Goal: Task Accomplishment & Management: Manage account settings

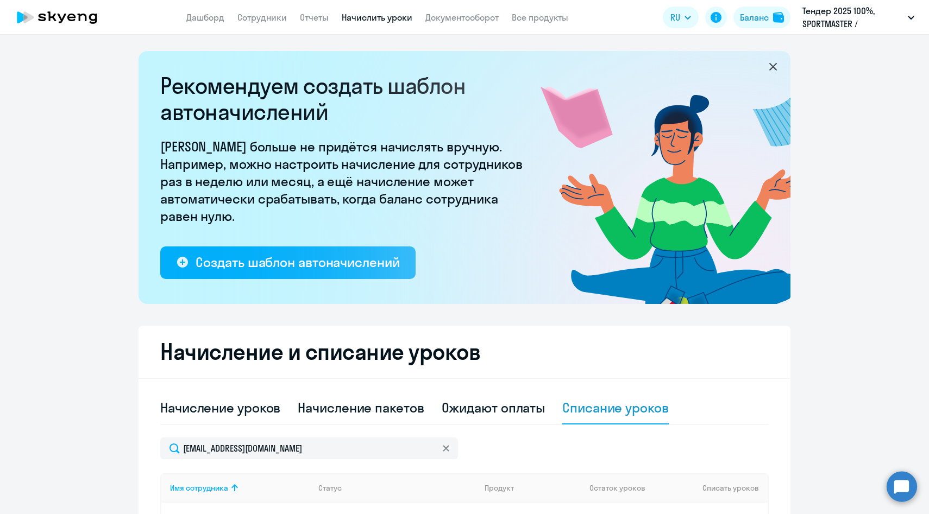
select select "10"
click at [251, 21] on link "Сотрудники" at bounding box center [261, 17] width 49 height 11
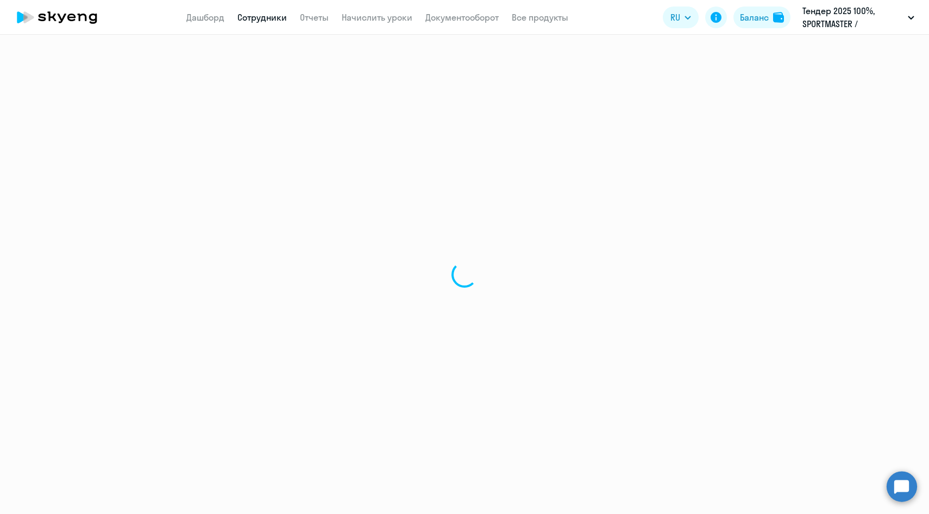
select select "30"
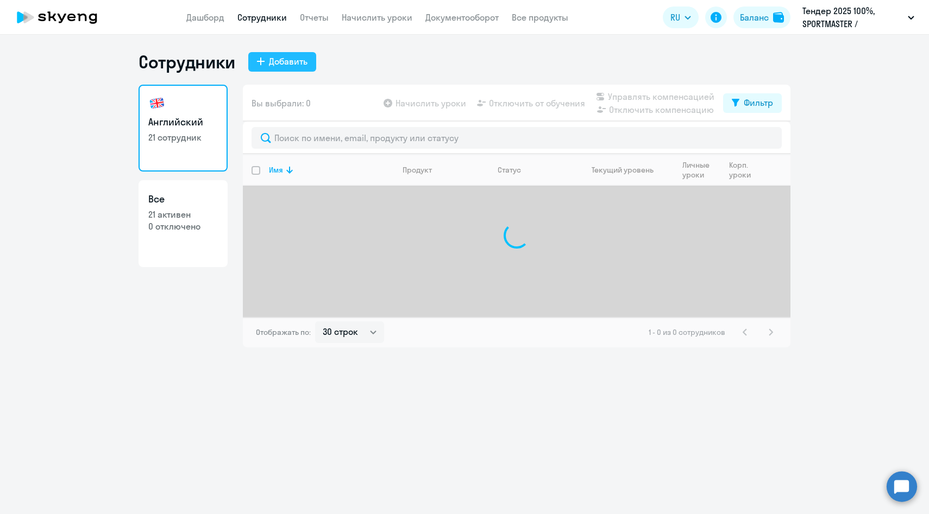
click at [296, 67] on div "Добавить" at bounding box center [288, 61] width 39 height 13
select select "english_adult_native_speaker"
select select "3"
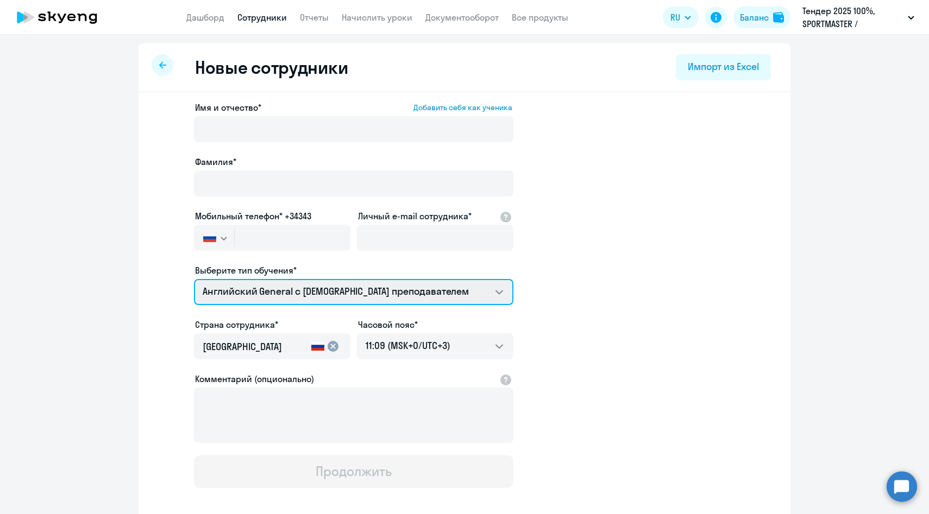
click at [318, 283] on select "Английский General с англоговорящим преподавателем Премиум английский с русског…" at bounding box center [353, 292] width 319 height 26
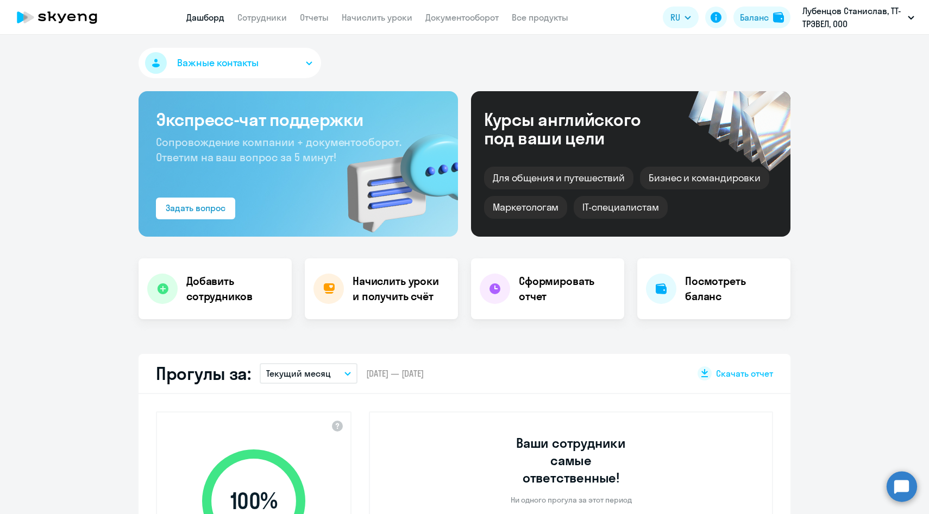
click at [266, 23] on app-menu-item-link "Сотрудники" at bounding box center [261, 18] width 49 height 14
click at [267, 19] on link "Сотрудники" at bounding box center [261, 17] width 49 height 11
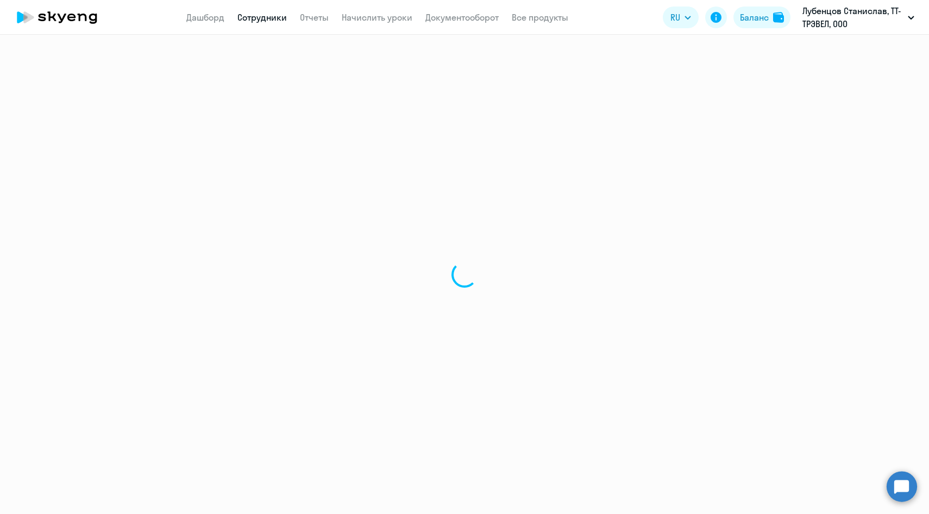
select select "30"
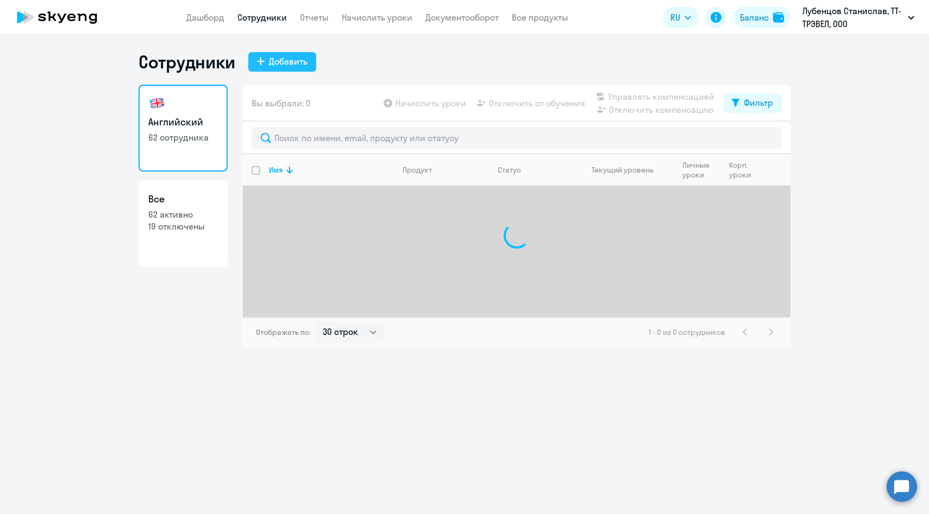
click at [284, 66] on div "Добавить" at bounding box center [288, 61] width 39 height 13
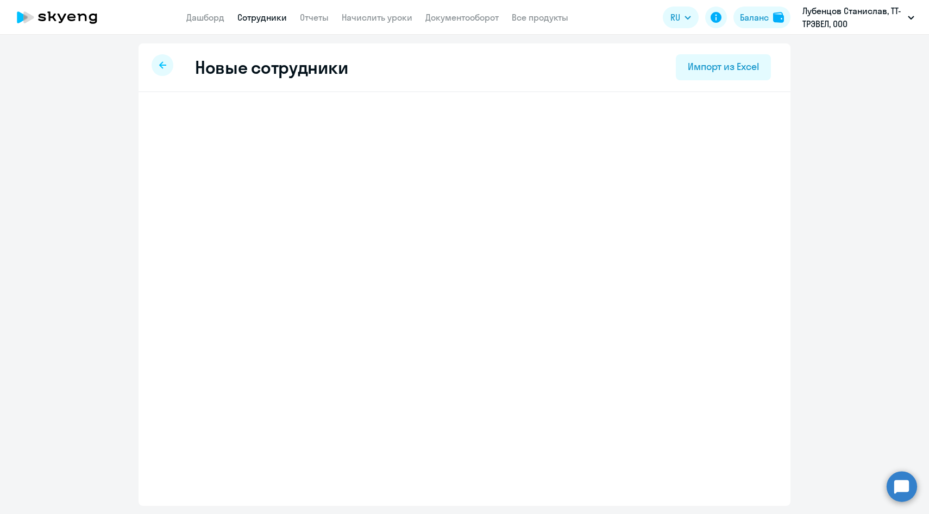
select select "english_adult_not_native_speaker"
select select "3"
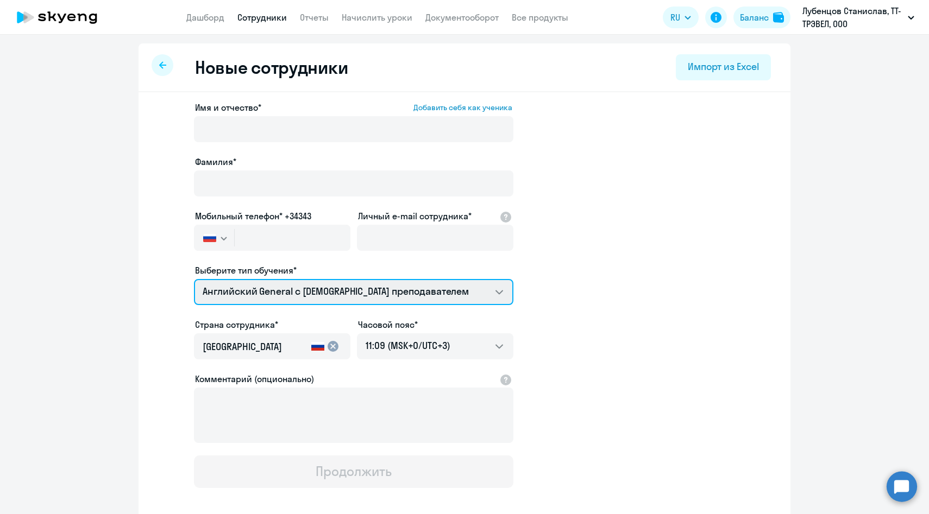
click at [318, 289] on select "Английский General с [DEMOGRAPHIC_DATA] преподавателем Премиум [DEMOGRAPHIC_DAT…" at bounding box center [353, 292] width 319 height 26
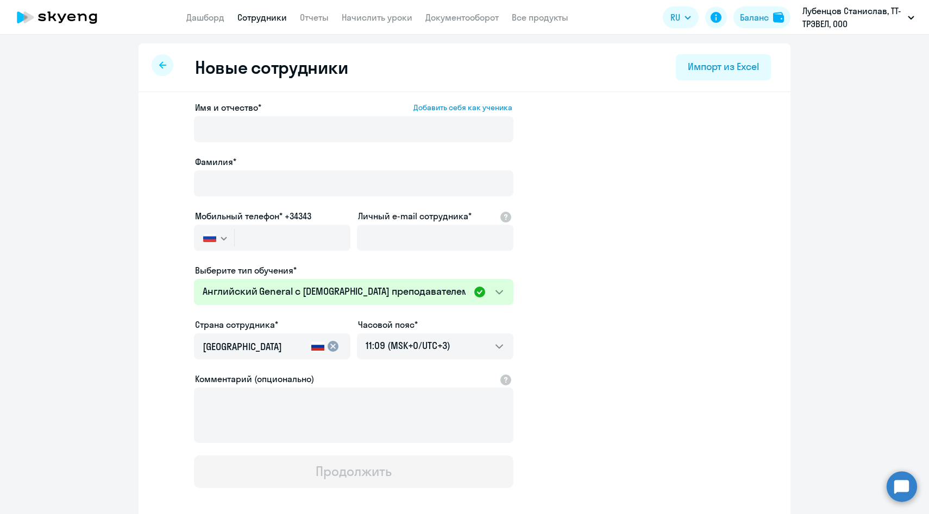
click at [533, 125] on app-new-student-form "Имя и отчество* Добавить себя как ученика [PERSON_NAME]* Мобильный телефон* +34…" at bounding box center [464, 294] width 617 height 387
click at [280, 15] on link "Сотрудники" at bounding box center [261, 17] width 49 height 11
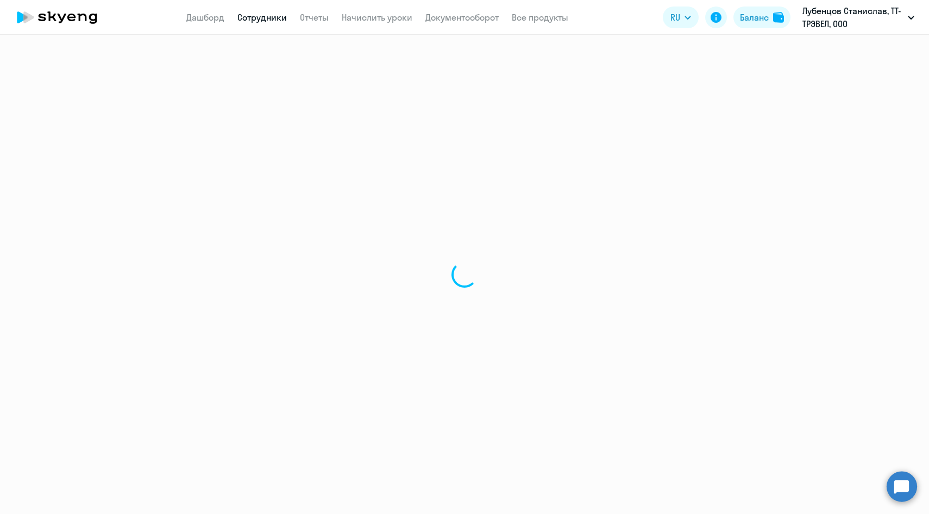
select select "30"
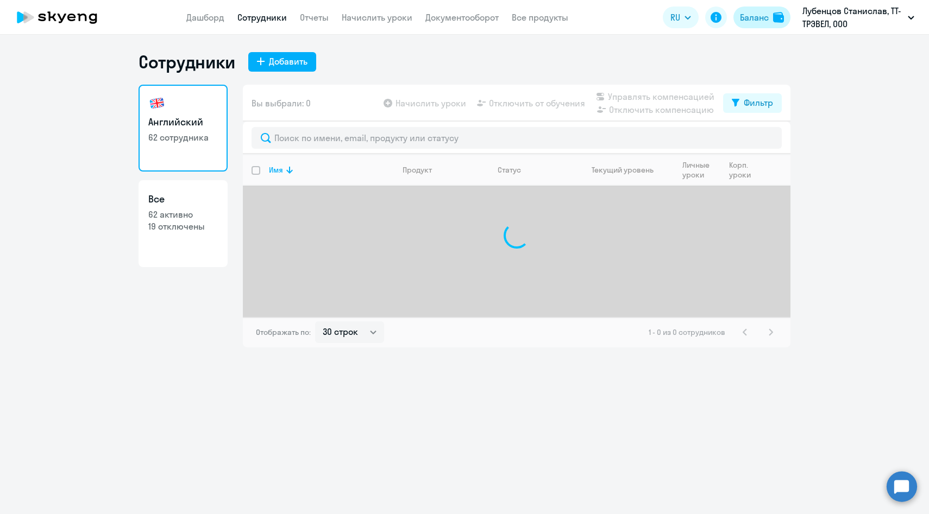
click at [746, 24] on button "Баланс" at bounding box center [761, 18] width 57 height 22
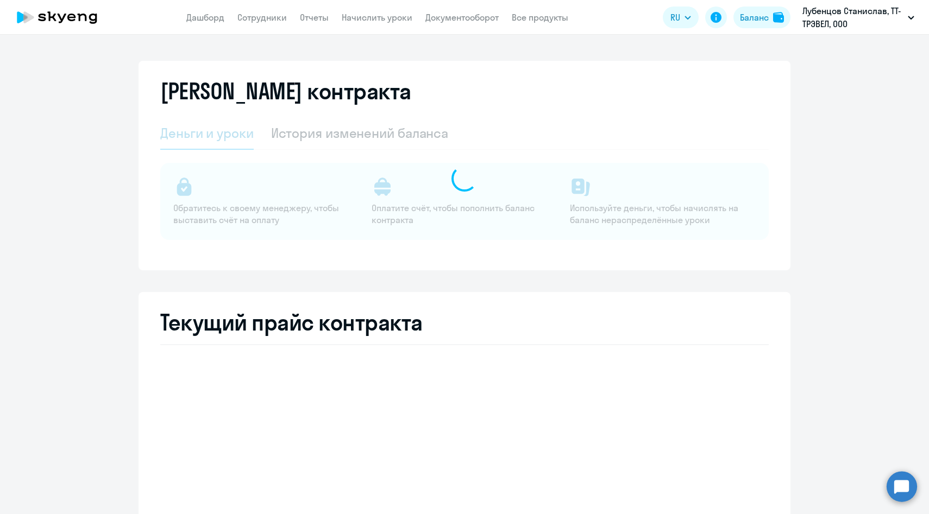
select select "english_adult_not_native_speaker"
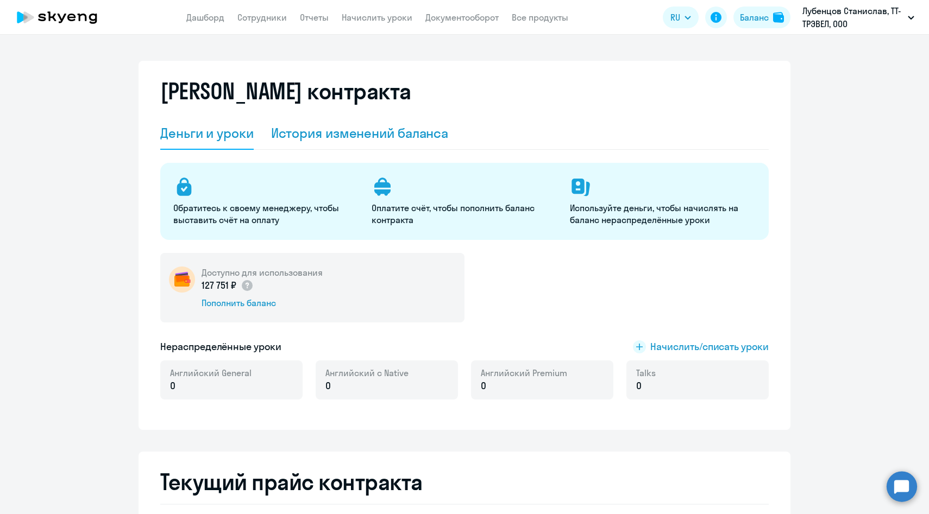
click at [378, 144] on div "История изменений баланса" at bounding box center [360, 133] width 178 height 33
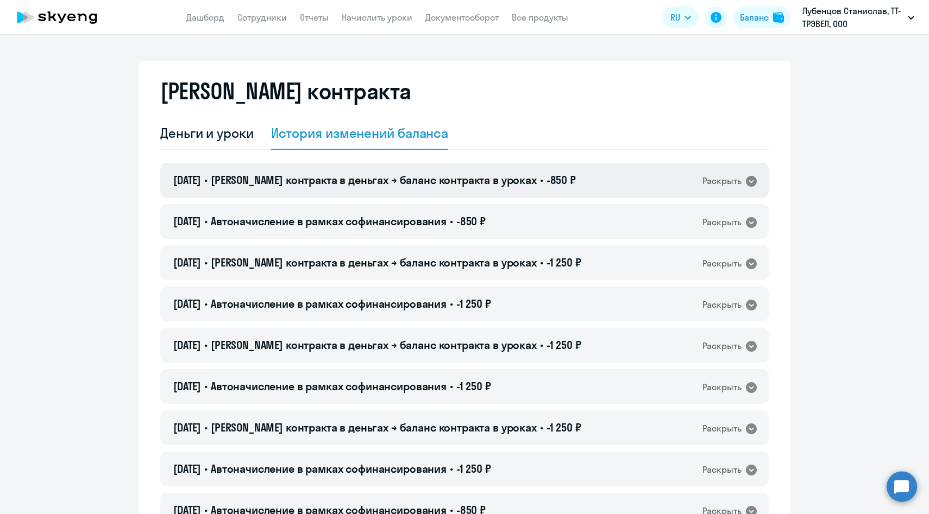
click at [356, 180] on span "[PERSON_NAME] контракта в деньгах → баланс контракта в уроках" at bounding box center [374, 180] width 326 height 14
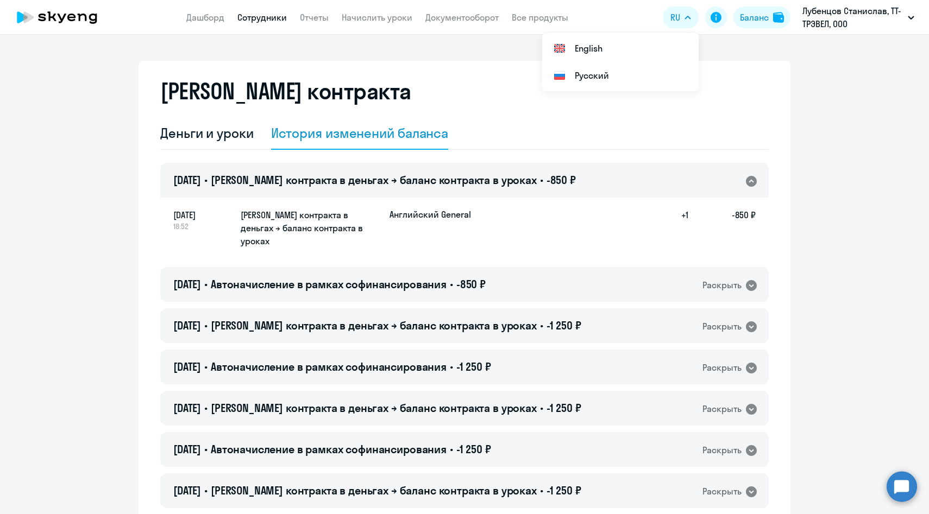
click at [253, 22] on link "Сотрудники" at bounding box center [261, 17] width 49 height 11
select select "30"
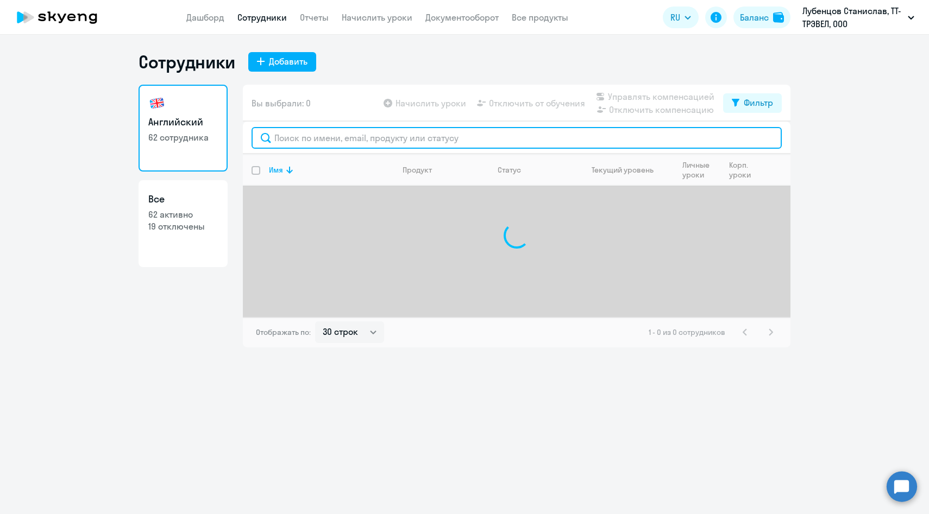
click at [368, 133] on input "text" at bounding box center [516, 138] width 530 height 22
paste input "[PERSON_NAME]"
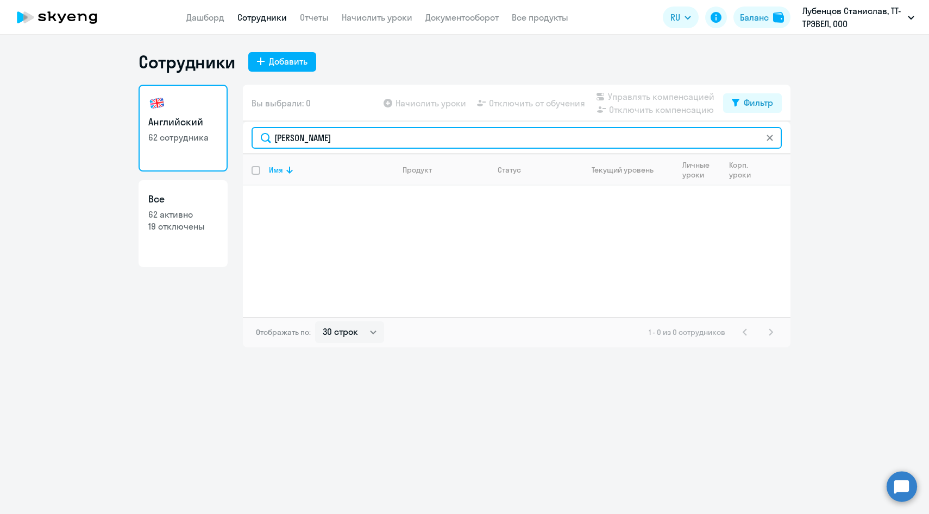
click at [292, 135] on input "[PERSON_NAME]" at bounding box center [516, 138] width 530 height 22
type input "[PERSON_NAME]"
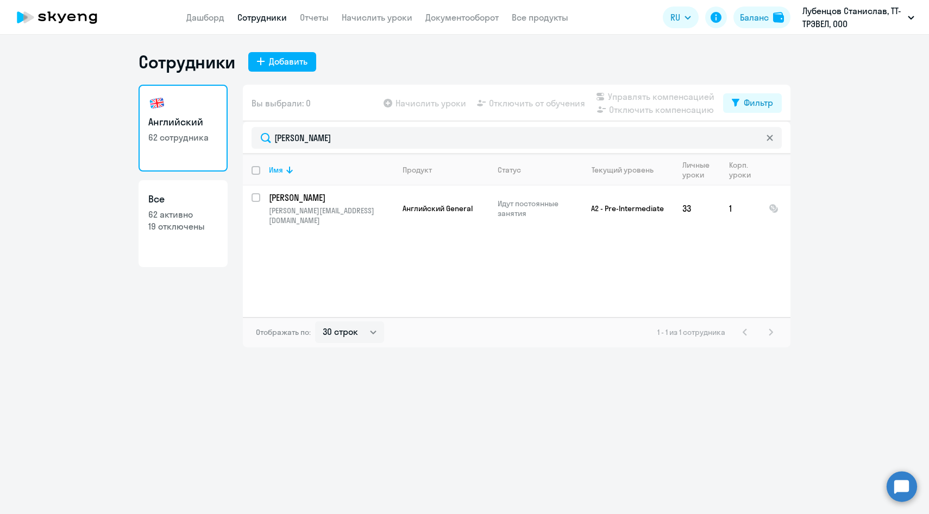
click at [210, 228] on p "19 отключены" at bounding box center [183, 226] width 70 height 12
select select "30"
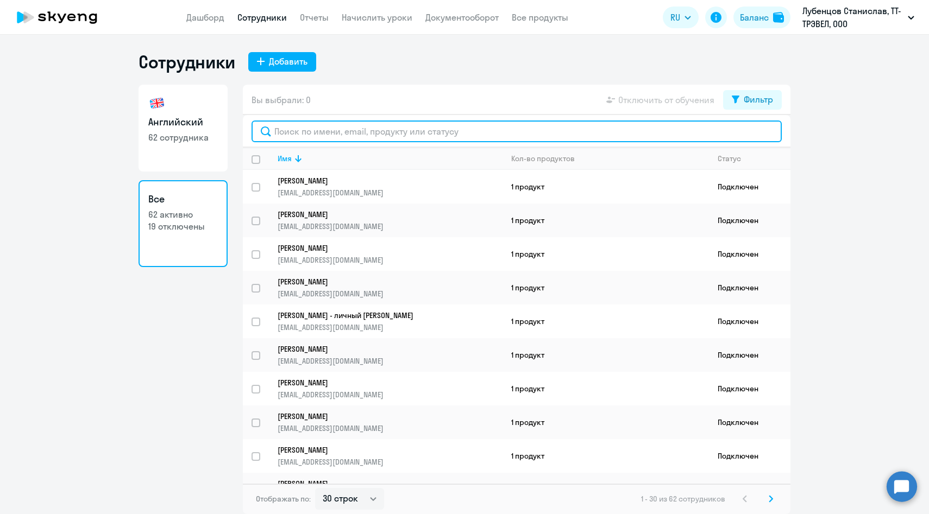
click at [313, 136] on input "text" at bounding box center [516, 132] width 530 height 22
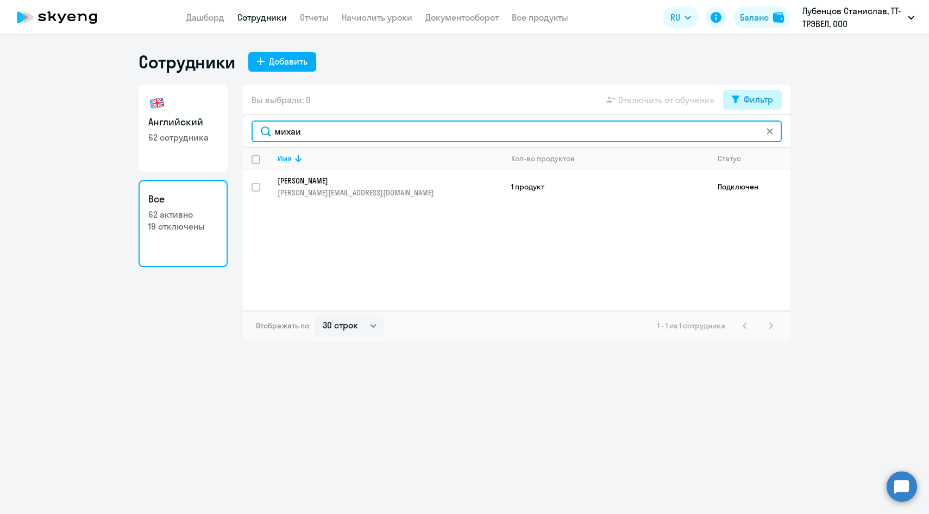
type input "михаи"
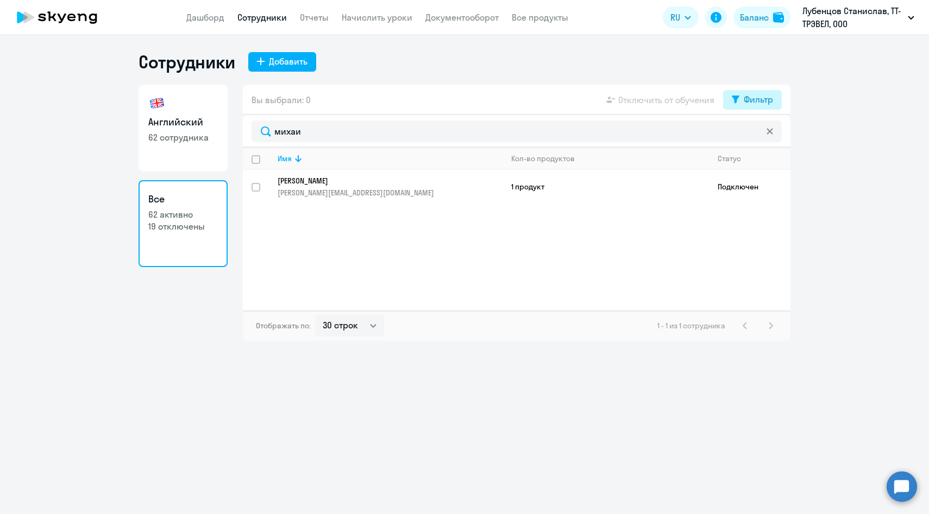
click at [762, 98] on div "Фильтр" at bounding box center [757, 99] width 29 height 13
click at [765, 131] on span at bounding box center [763, 135] width 18 height 11
click at [754, 135] on input "checkbox" at bounding box center [754, 135] width 1 height 1
checkbox input "true"
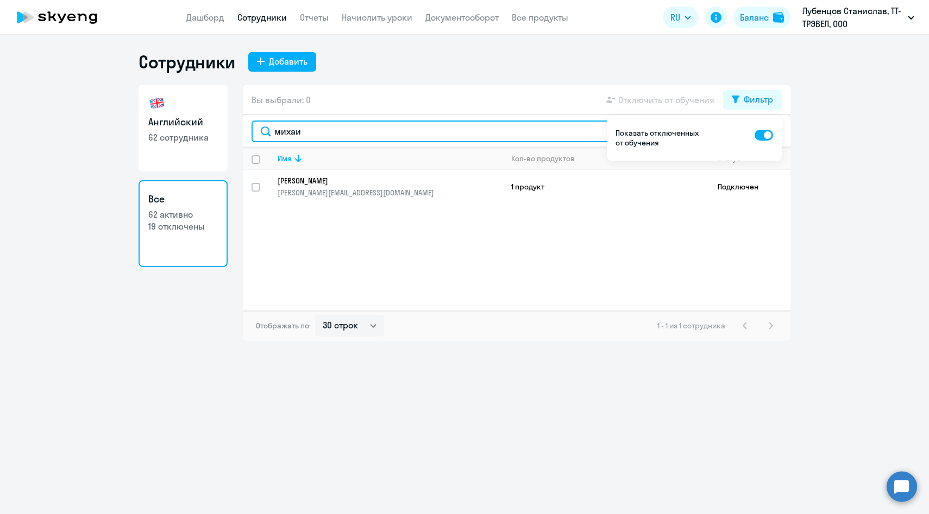
click at [325, 134] on input "михаи" at bounding box center [516, 132] width 530 height 22
type input "[PERSON_NAME]"
type input "саф"
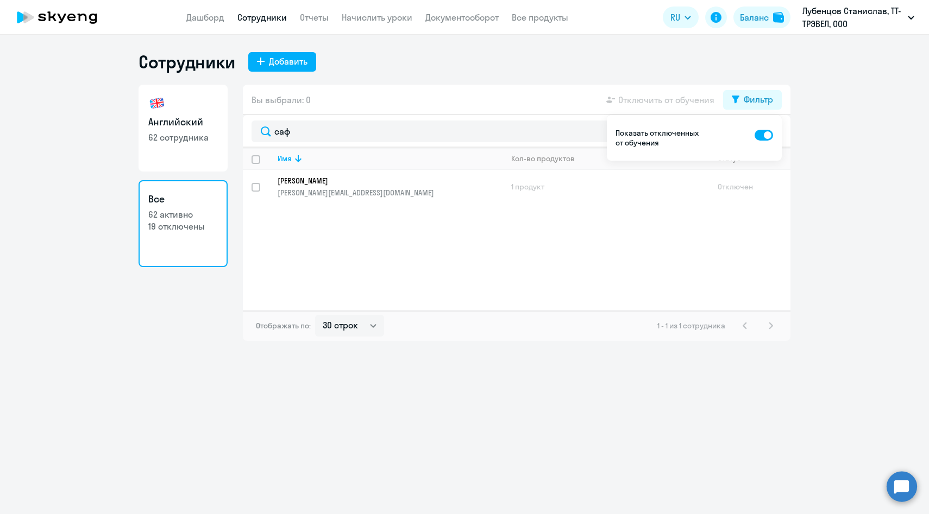
click at [168, 136] on p "62 сотрудника" at bounding box center [183, 137] width 70 height 12
select select "30"
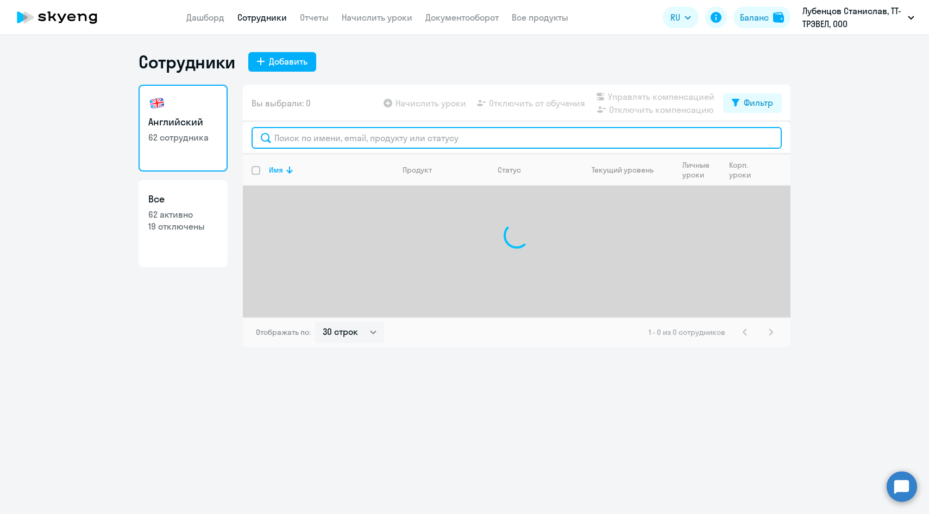
click at [325, 142] on input "text" at bounding box center [516, 138] width 530 height 22
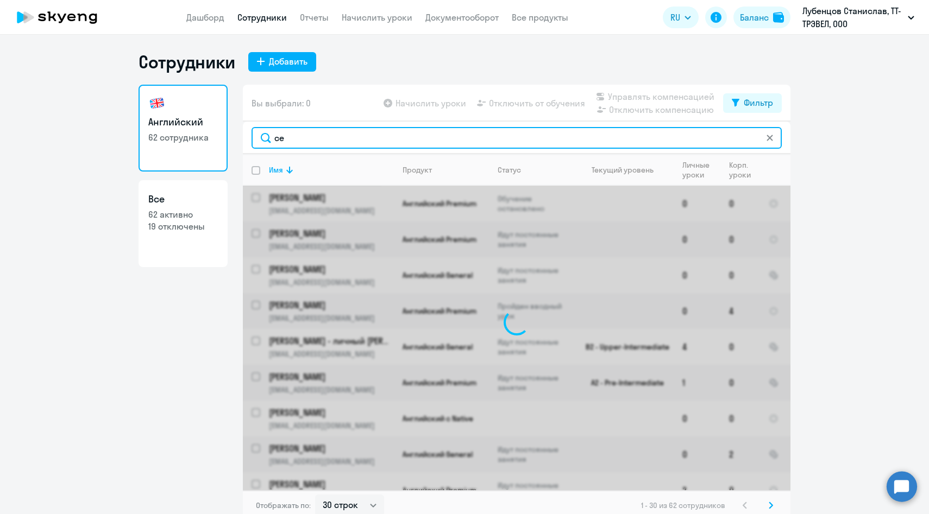
type input "с"
type input "[PERSON_NAME]"
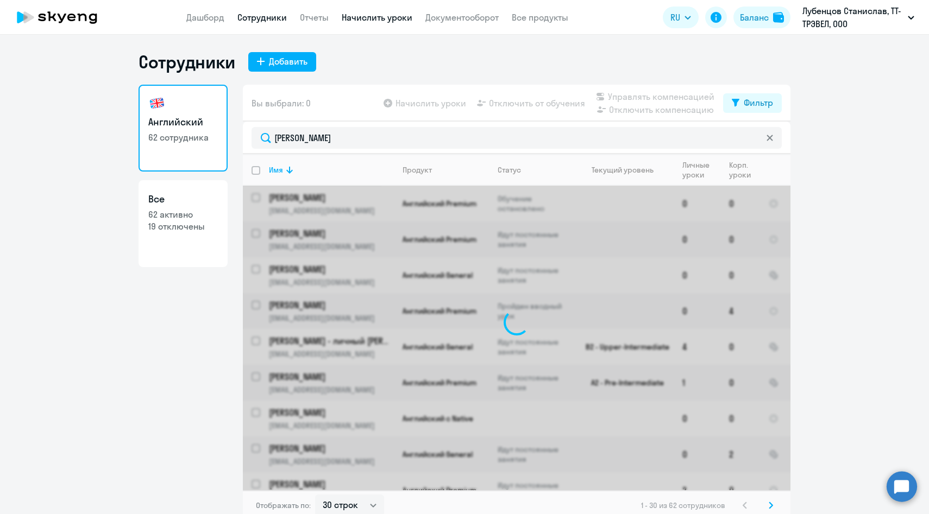
click at [373, 15] on link "Начислить уроки" at bounding box center [377, 17] width 71 height 11
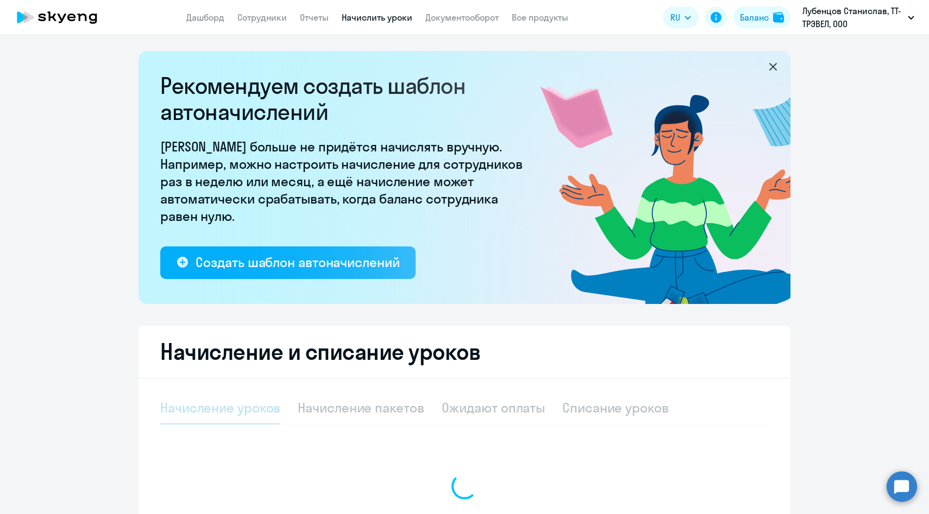
select select "10"
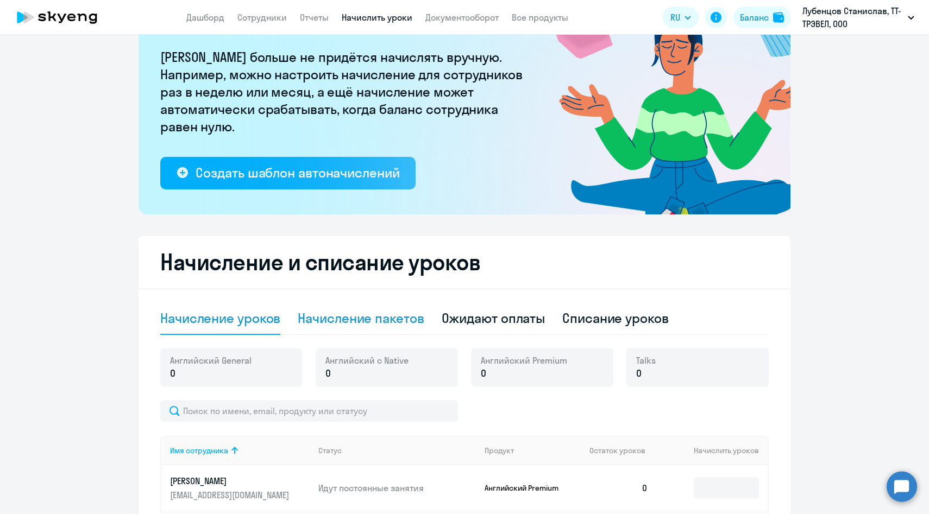
click at [364, 323] on div "Начисление пакетов" at bounding box center [361, 318] width 126 height 17
select select "10"
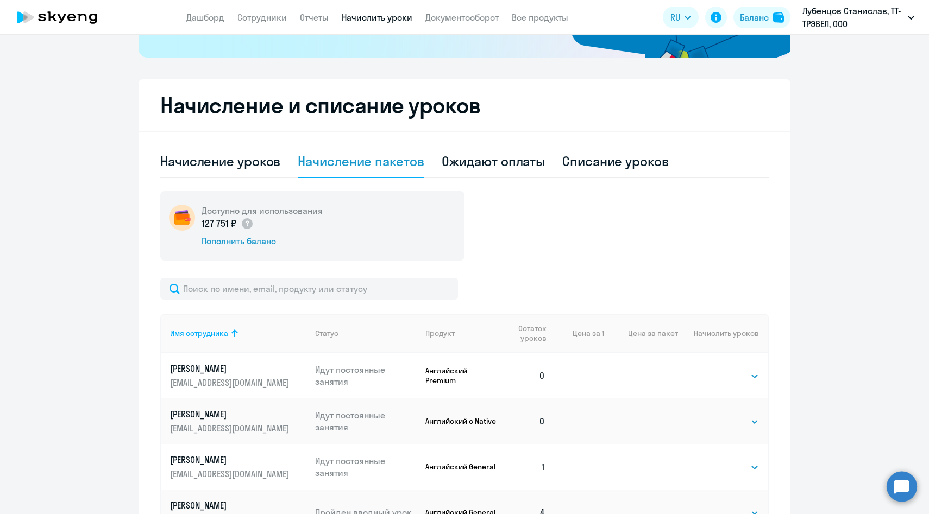
scroll to position [267, 0]
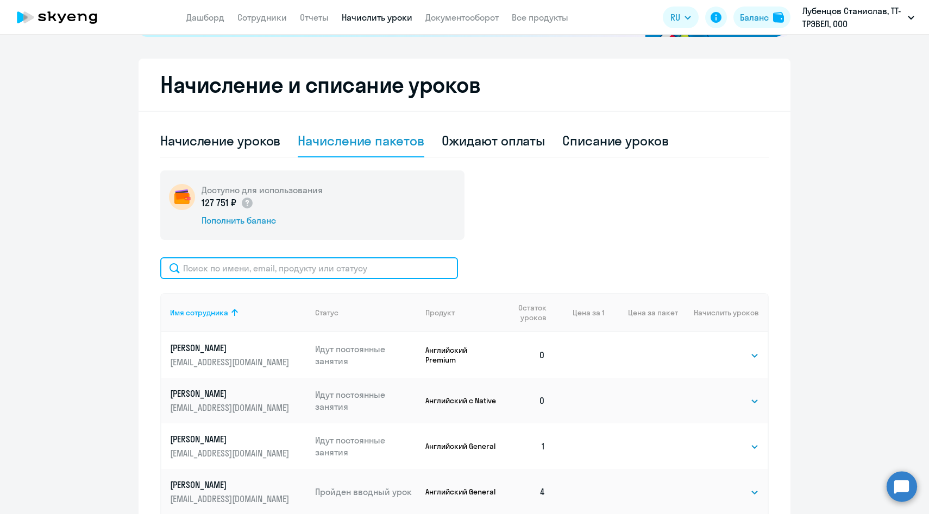
click at [292, 272] on input "text" at bounding box center [309, 268] width 298 height 22
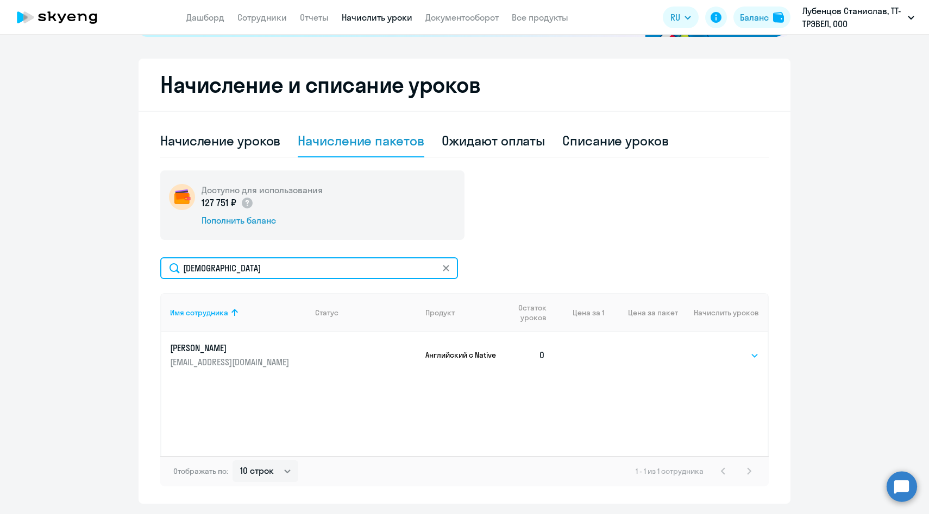
type input "[DEMOGRAPHIC_DATA]"
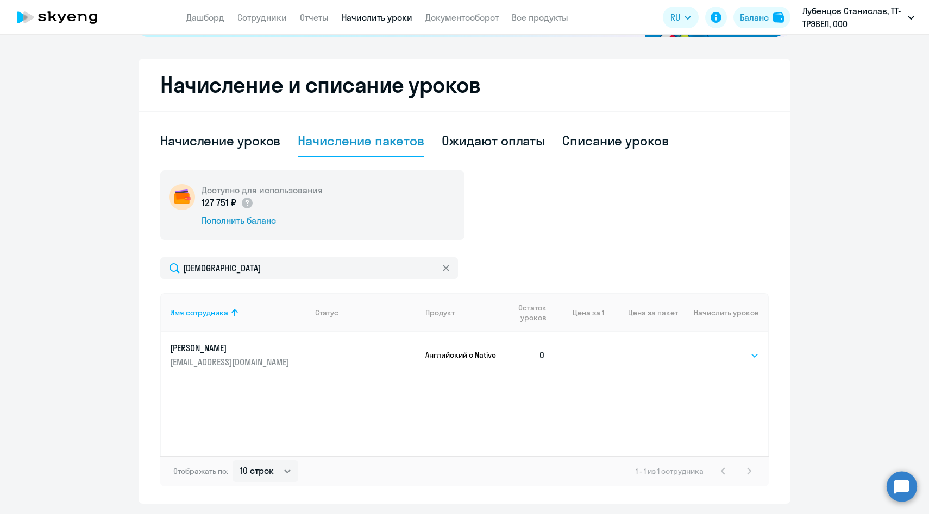
click at [721, 358] on select "Выбрать 4 8 16 32 64" at bounding box center [736, 355] width 45 height 13
select select "4"
click at [714, 349] on select "Выбрать 4 8 16 32 64" at bounding box center [736, 355] width 45 height 13
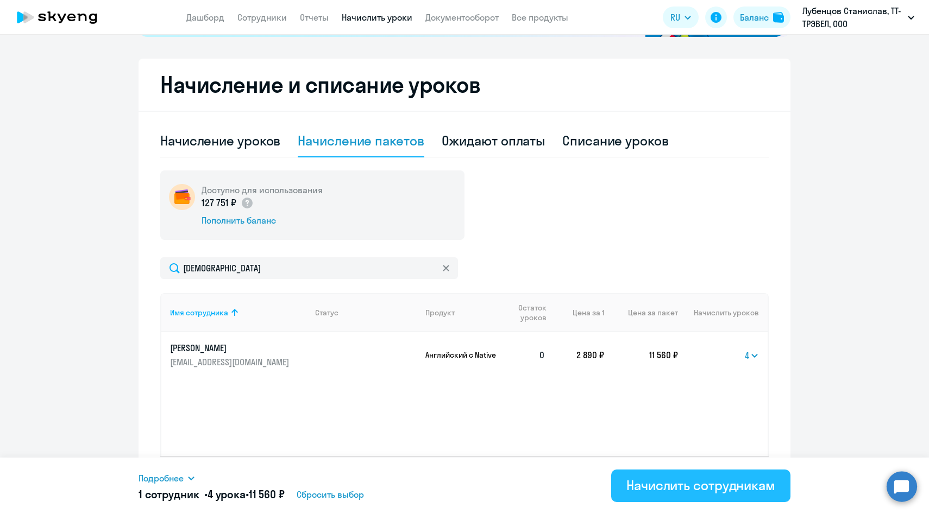
click at [646, 487] on div "Начислить сотрудникам" at bounding box center [700, 485] width 149 height 17
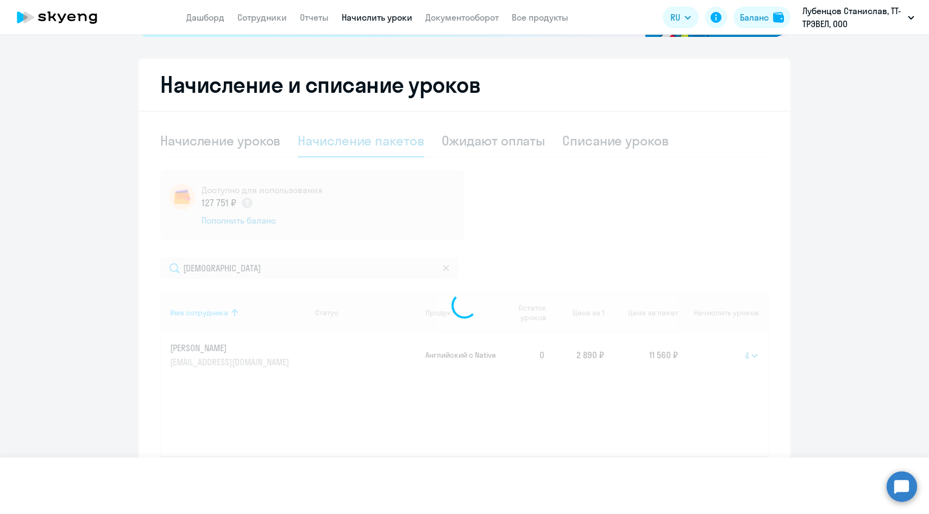
select select
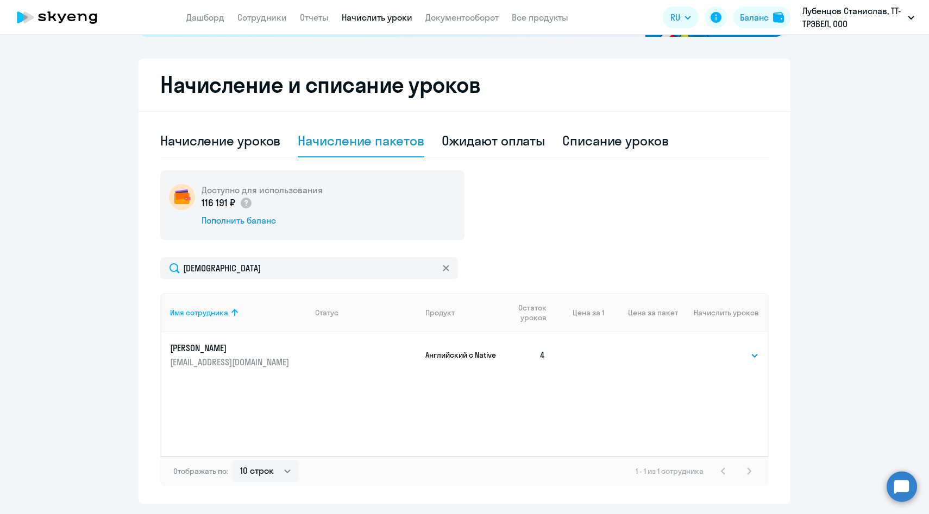
click at [311, 348] on td at bounding box center [361, 355] width 111 height 46
click at [234, 353] on p "[PERSON_NAME]" at bounding box center [231, 348] width 122 height 12
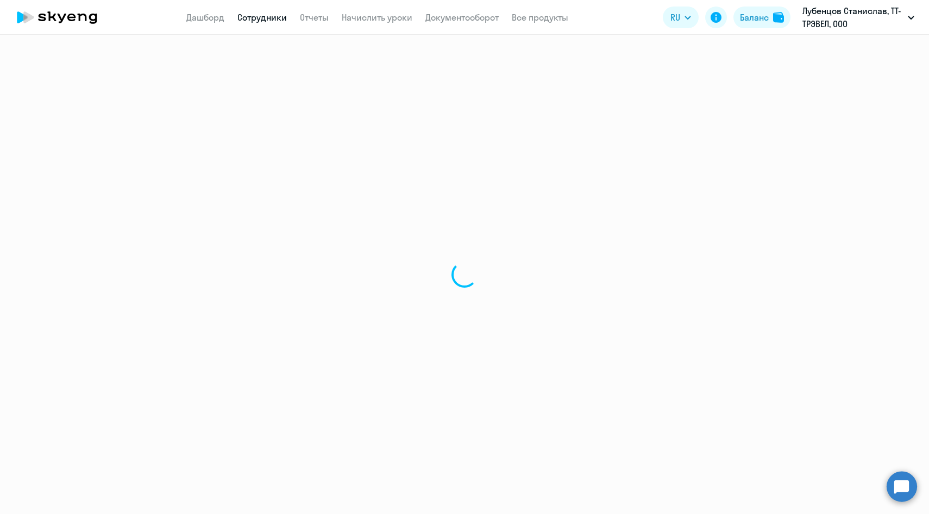
select select "english"
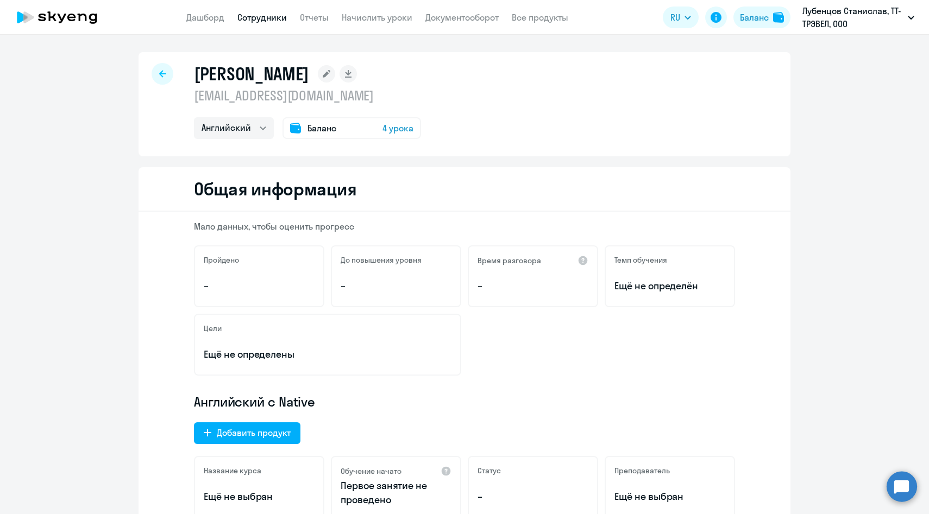
drag, startPoint x: 298, startPoint y: 97, endPoint x: 197, endPoint y: 98, distance: 101.0
click at [197, 98] on p "[EMAIL_ADDRESS][DOMAIN_NAME]" at bounding box center [307, 95] width 227 height 17
copy p "[EMAIL_ADDRESS][DOMAIN_NAME]"
